Goal: Task Accomplishment & Management: Manage account settings

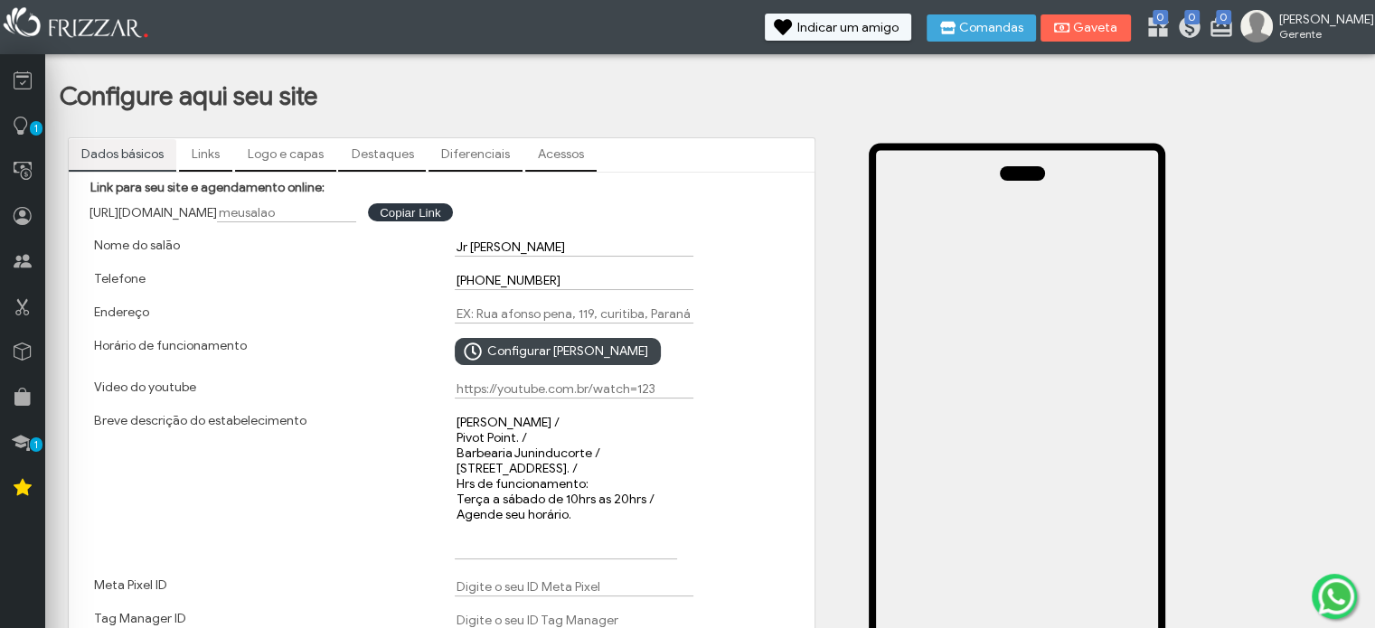
click at [1334, 20] on span "[PERSON_NAME]" at bounding box center [1319, 19] width 81 height 15
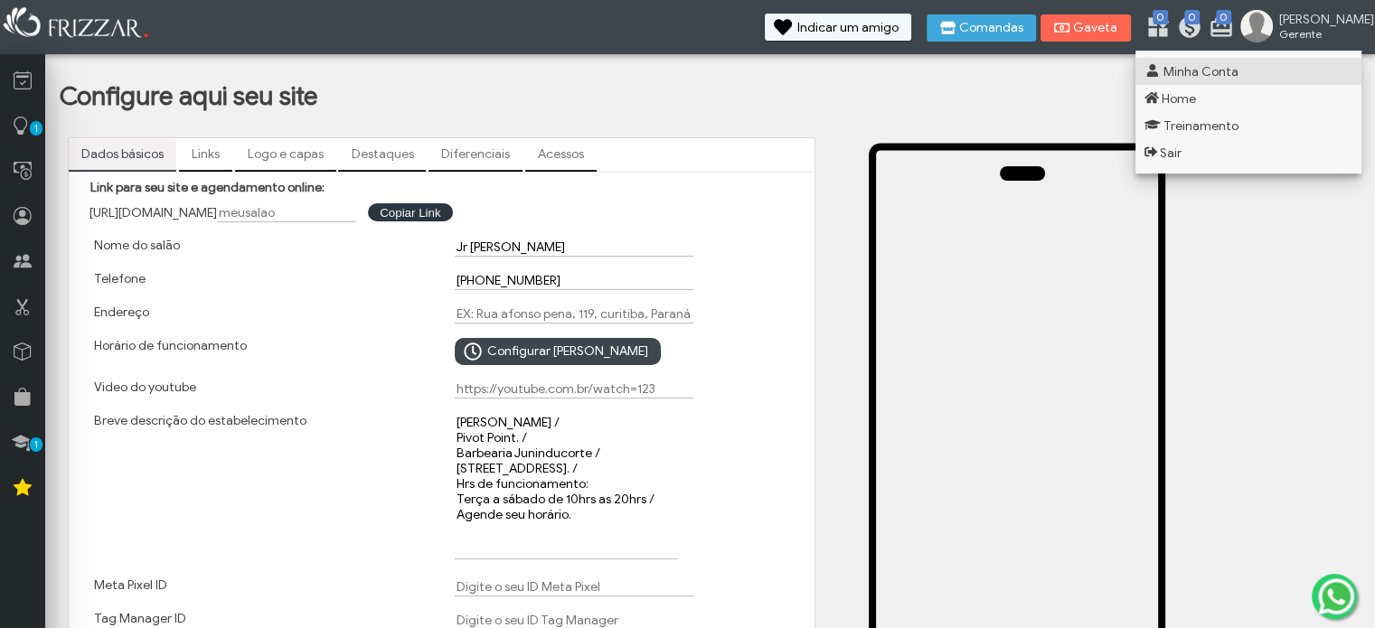
click at [1236, 64] on link "Minha Conta" at bounding box center [1248, 71] width 226 height 27
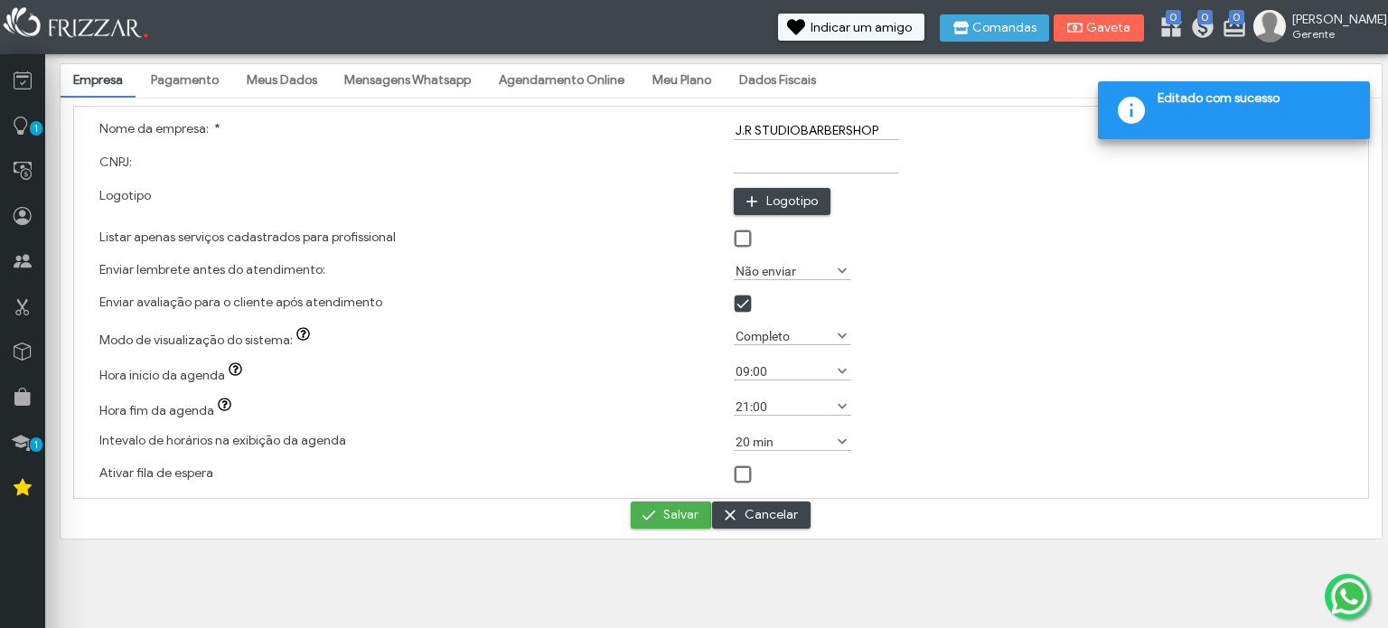
click at [1341, 23] on span "[PERSON_NAME]" at bounding box center [1333, 19] width 81 height 15
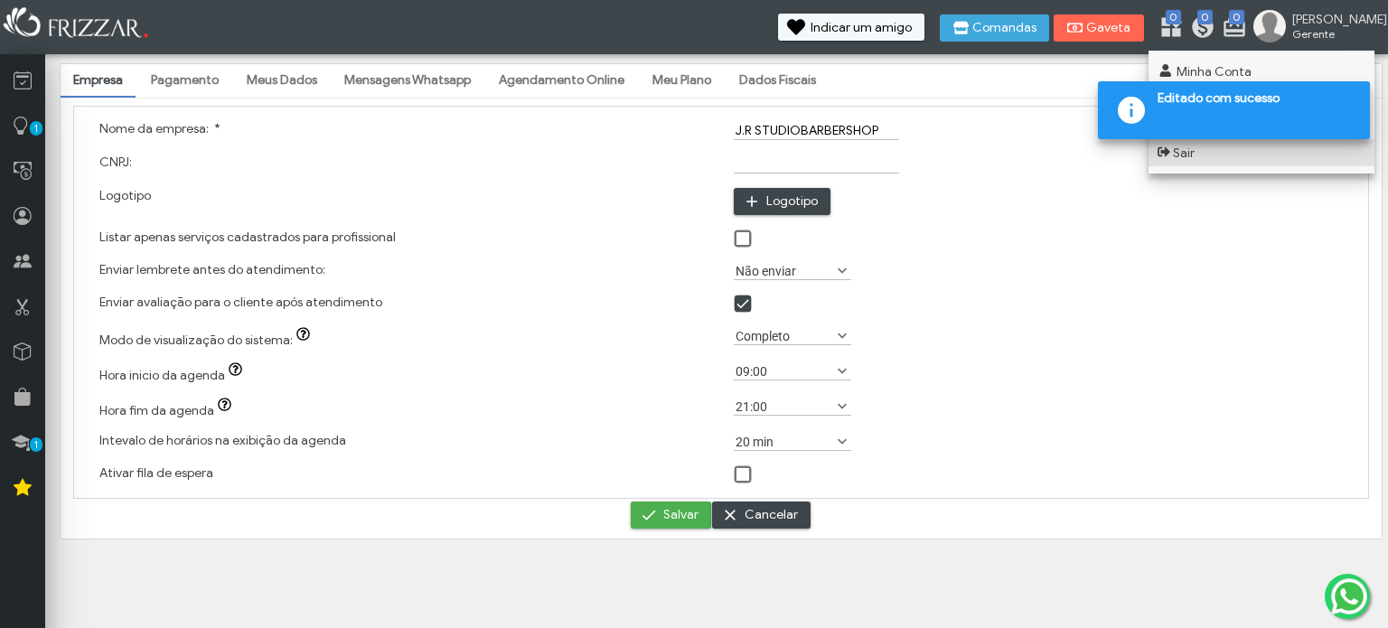
click at [1239, 158] on link "Sair" at bounding box center [1262, 152] width 226 height 27
